Goal: Navigation & Orientation: Understand site structure

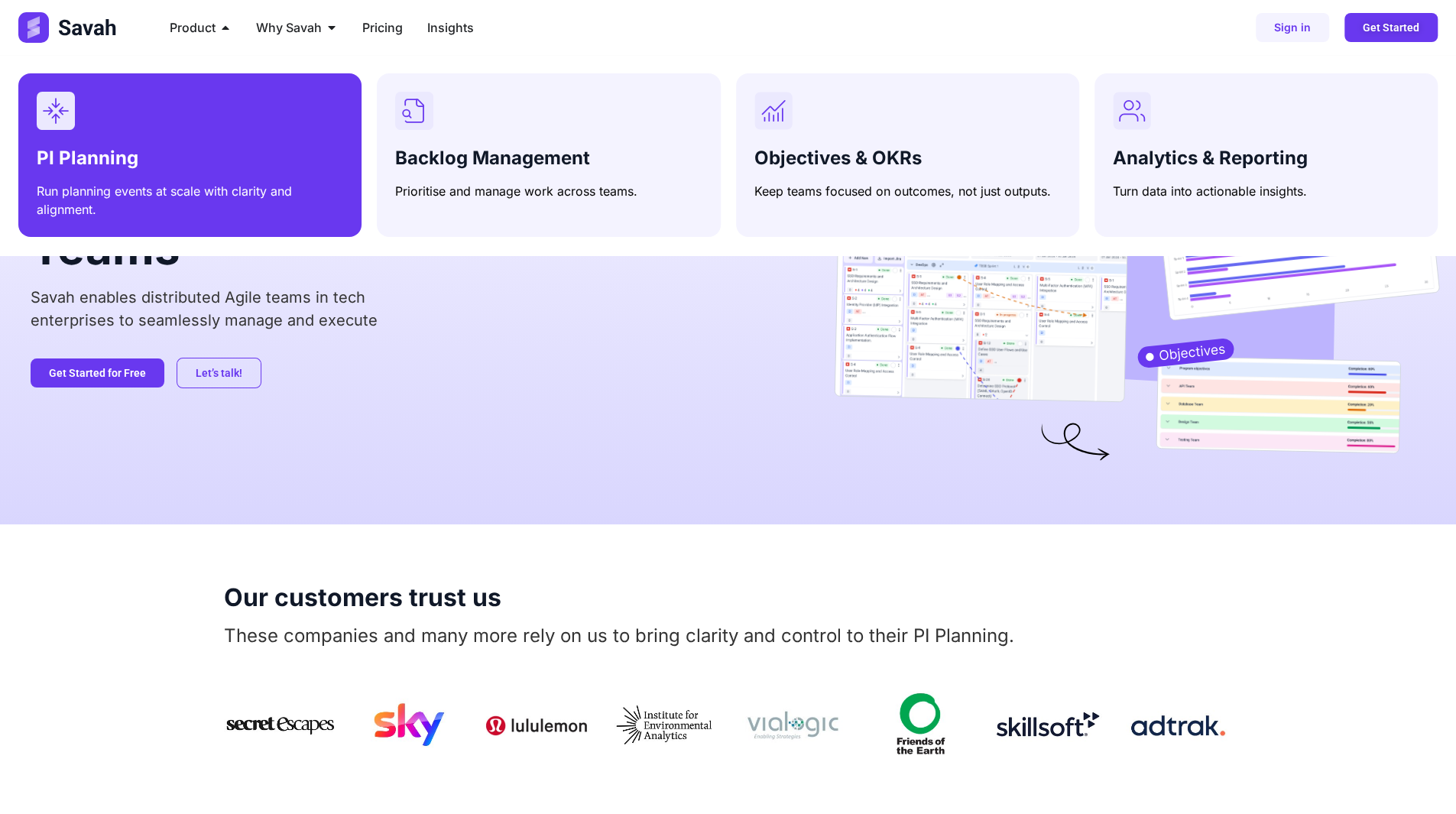
click at [205, 129] on div "Menu" at bounding box center [190, 111] width 306 height 38
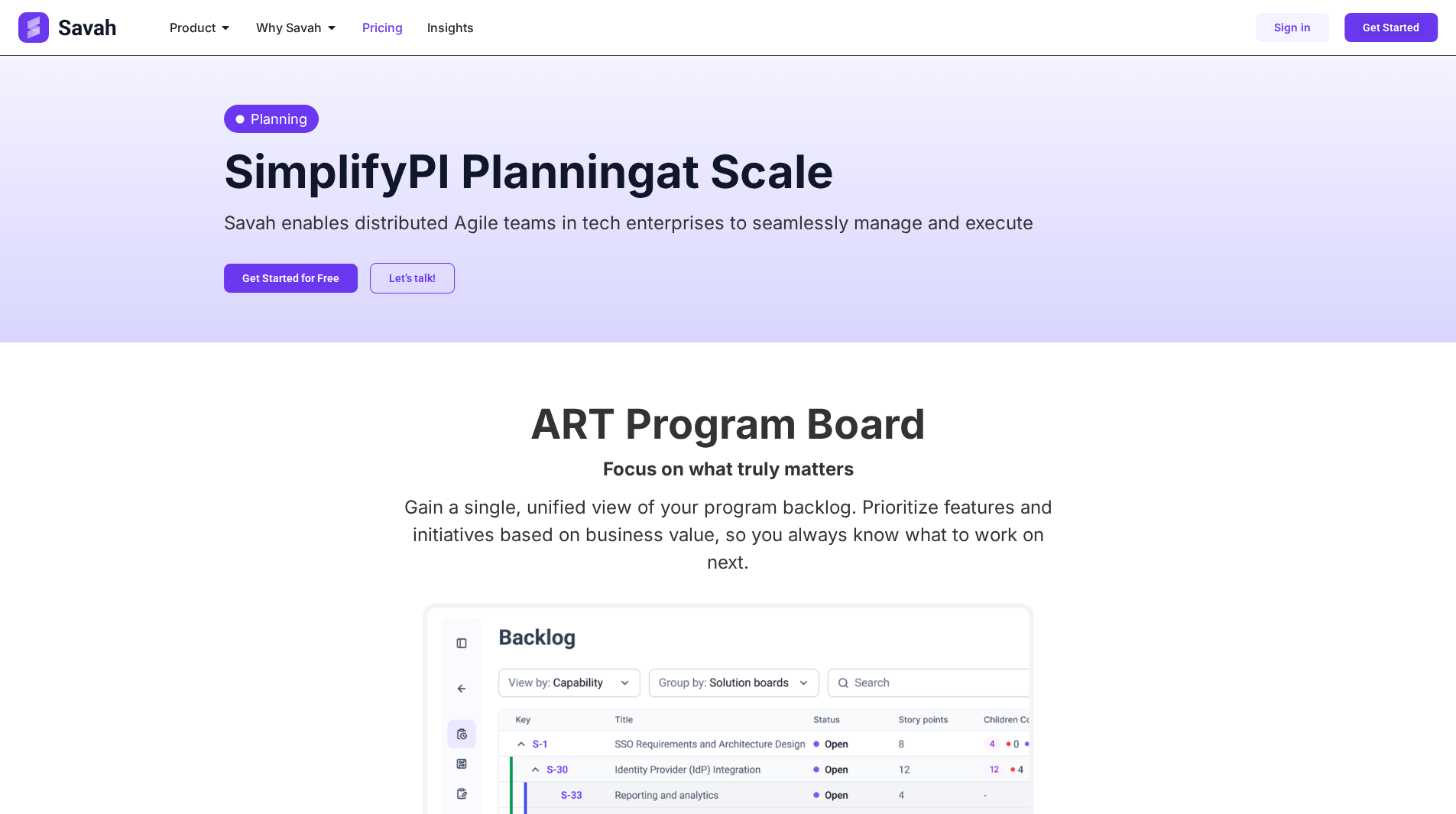
click at [393, 26] on span "Pricing" at bounding box center [382, 27] width 41 height 18
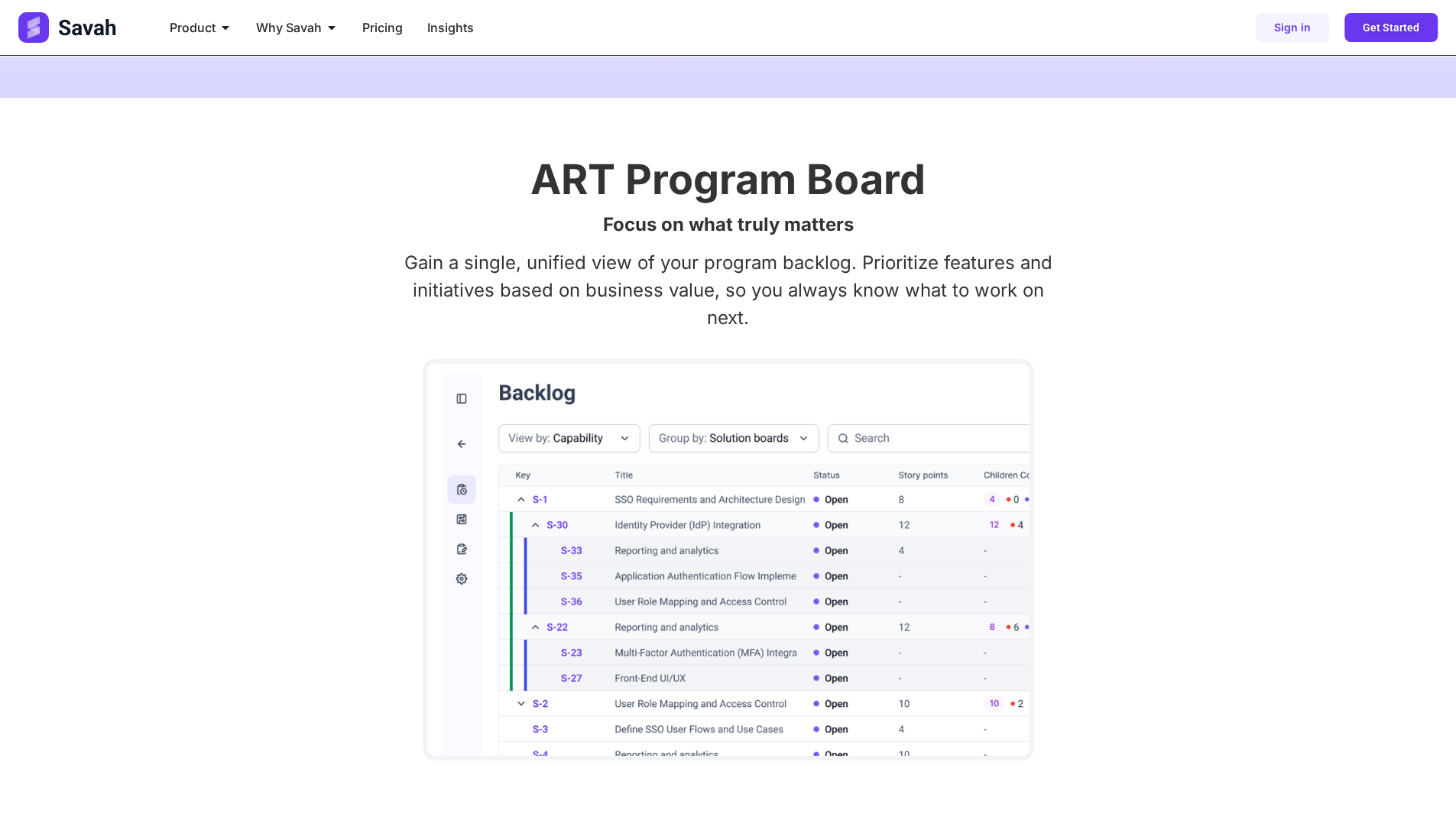
scroll to position [305, 0]
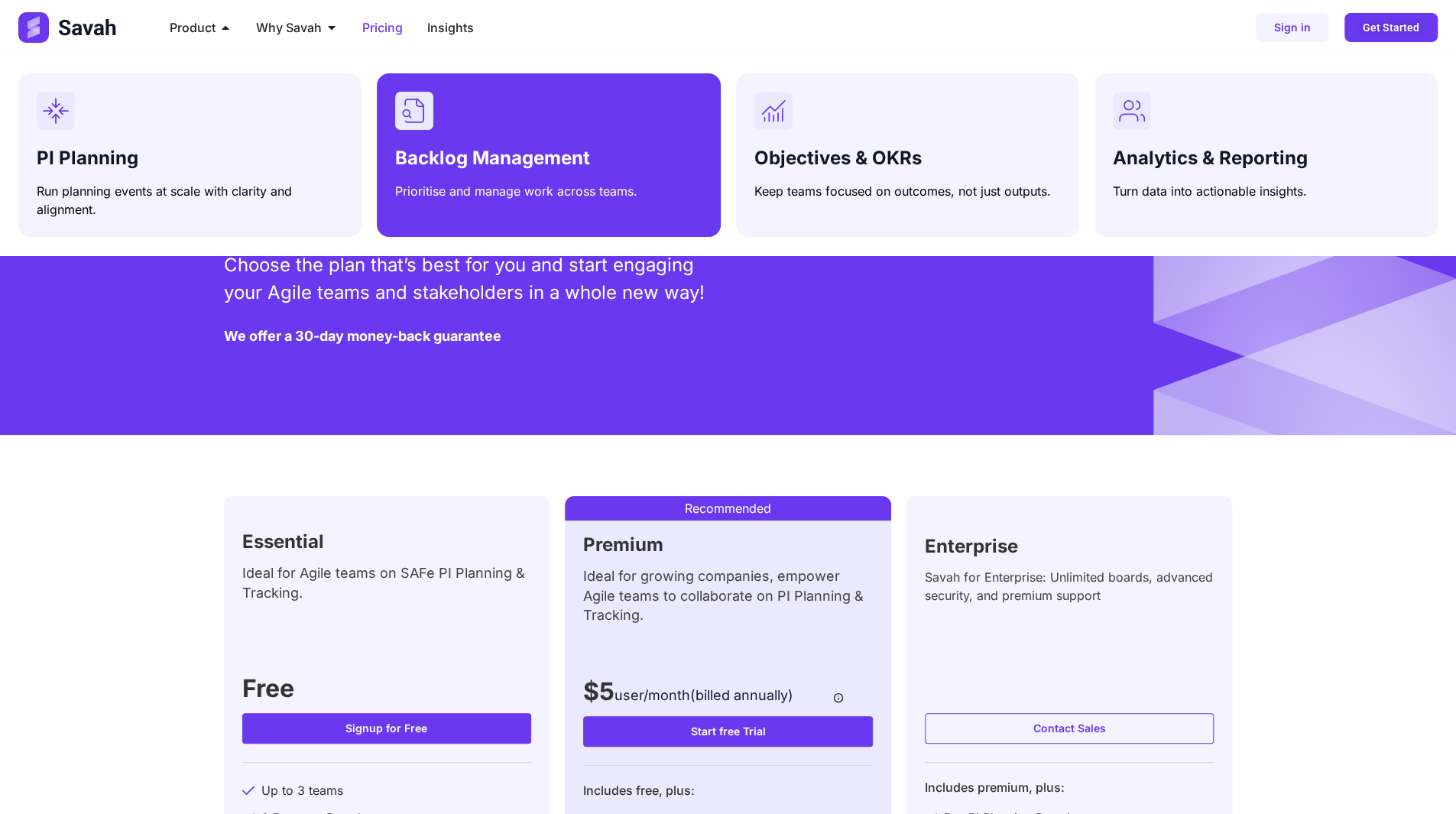
click at [472, 146] on div "Backlog Management Prioritise and manage work across teams." at bounding box center [548, 171] width 306 height 59
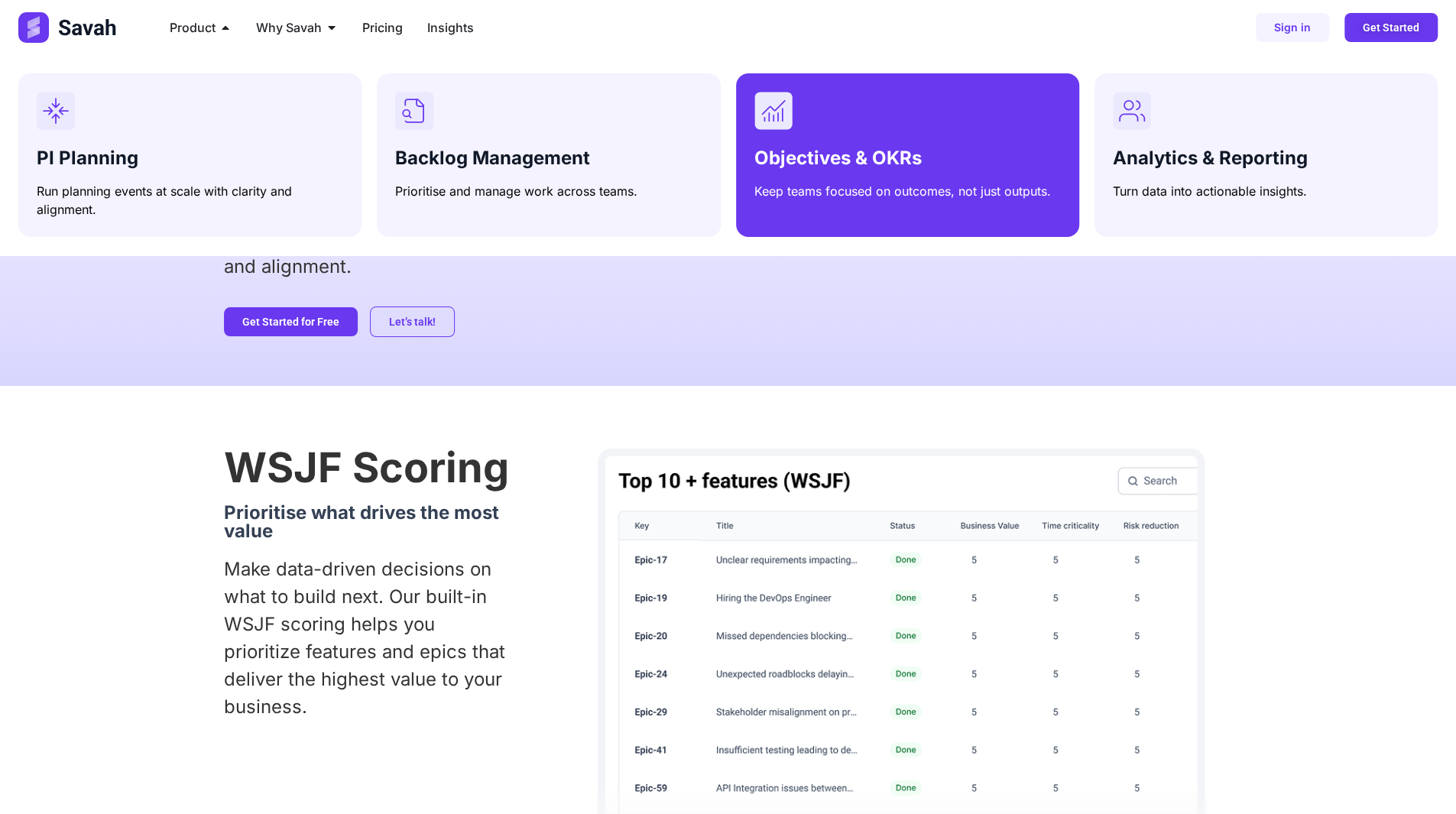
click at [905, 141] on div "Objectives & OKRs Keep teams focused on outcomes, not just outputs." at bounding box center [907, 171] width 306 height 59
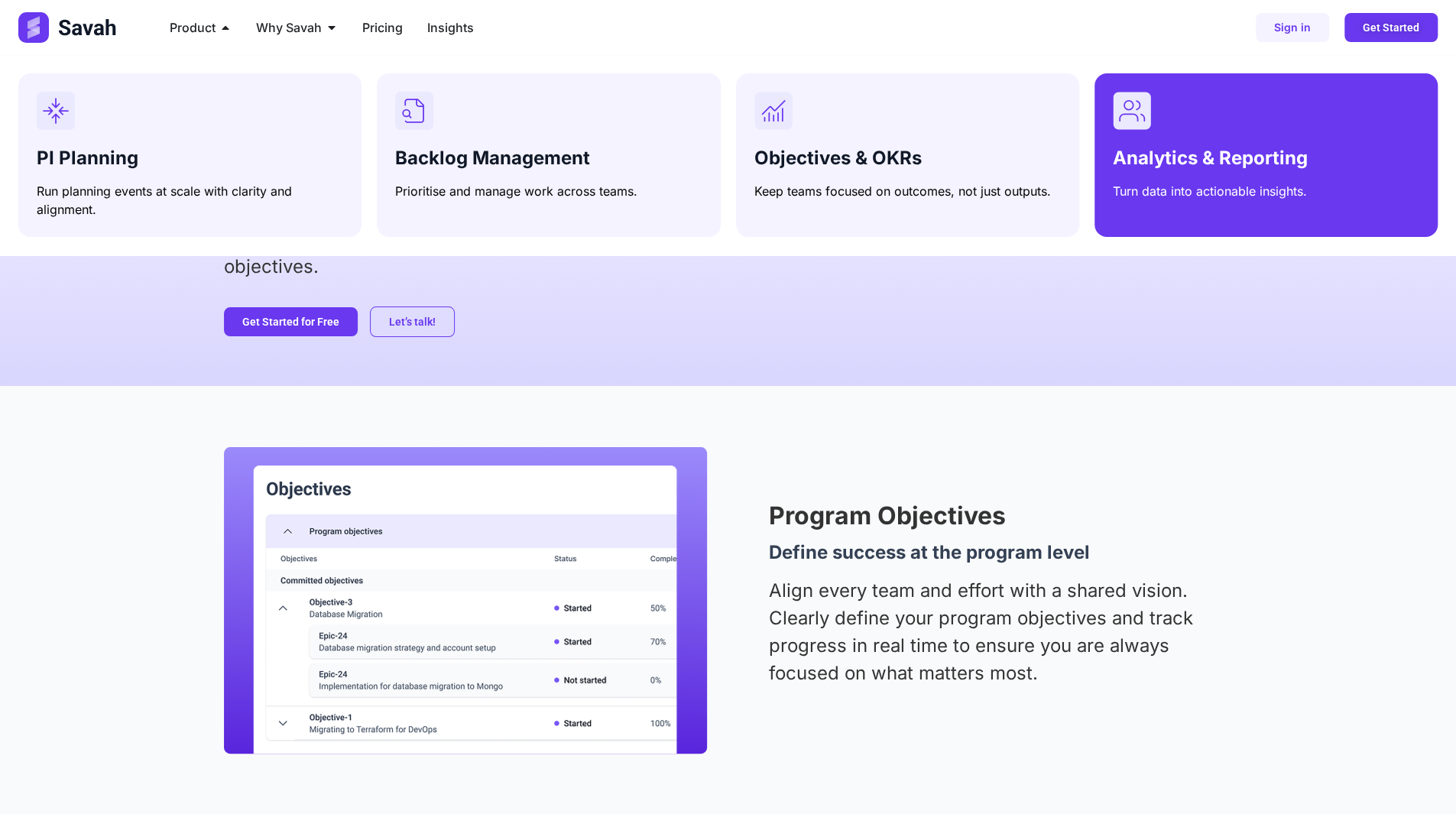
click at [1174, 160] on span "Analytics & Reporting" at bounding box center [1210, 158] width 195 height 22
